Goal: Obtain resource: Obtain resource

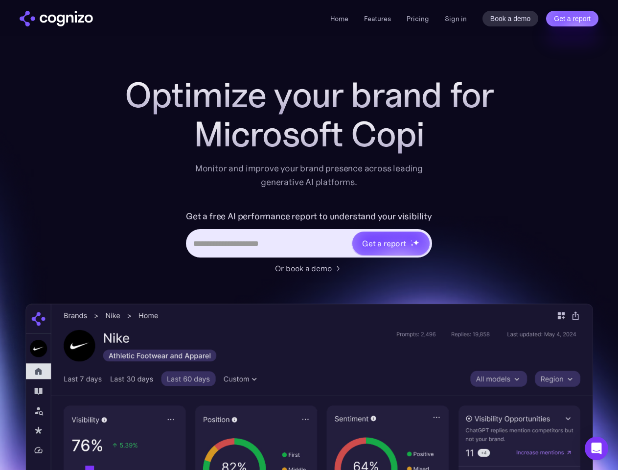
click at [572, 19] on link "Get a report" at bounding box center [572, 19] width 52 height 16
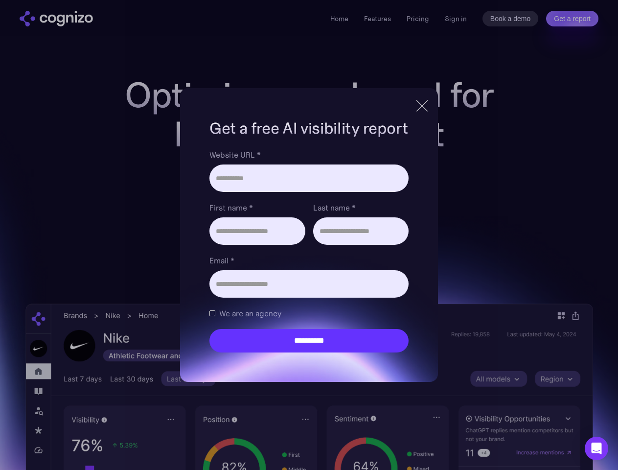
click at [391, 243] on input "Last name *" at bounding box center [360, 230] width 95 height 27
click at [597, 448] on icon "Open Intercom Messenger" at bounding box center [597, 448] width 10 height 12
